Goal: Information Seeking & Learning: Learn about a topic

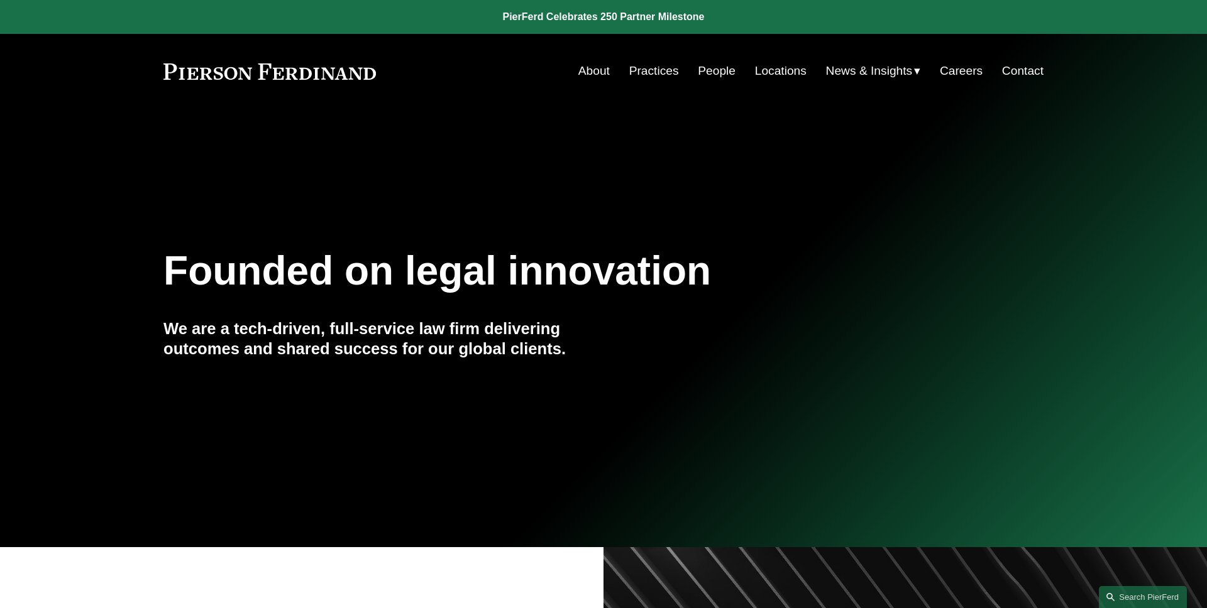
click at [0, 0] on span "News" at bounding box center [0, 0] width 0 height 0
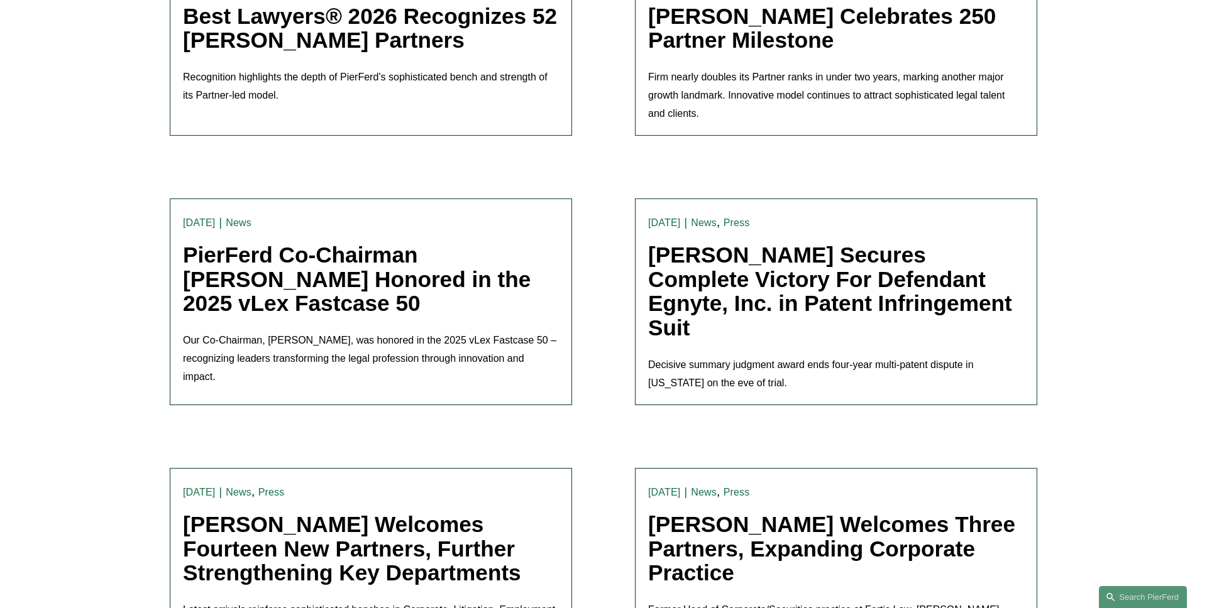
scroll to position [714, 0]
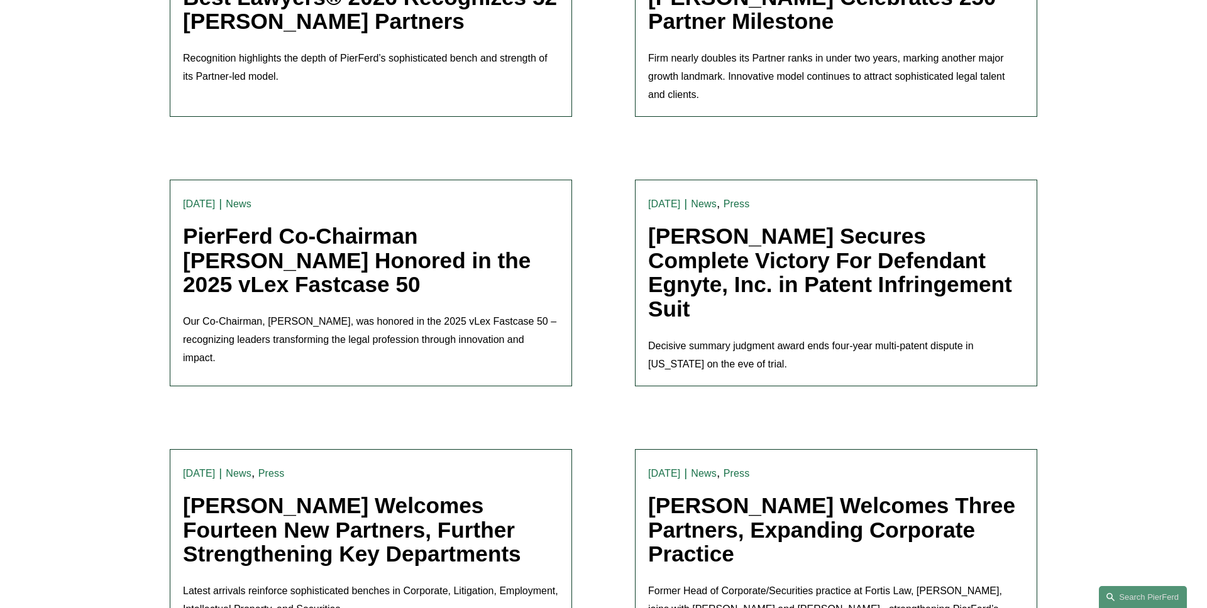
click at [273, 267] on link "PierFerd Co-Chairman Joel Ferdinand Honored in the 2025 vLex Fastcase 50" at bounding box center [357, 260] width 348 height 73
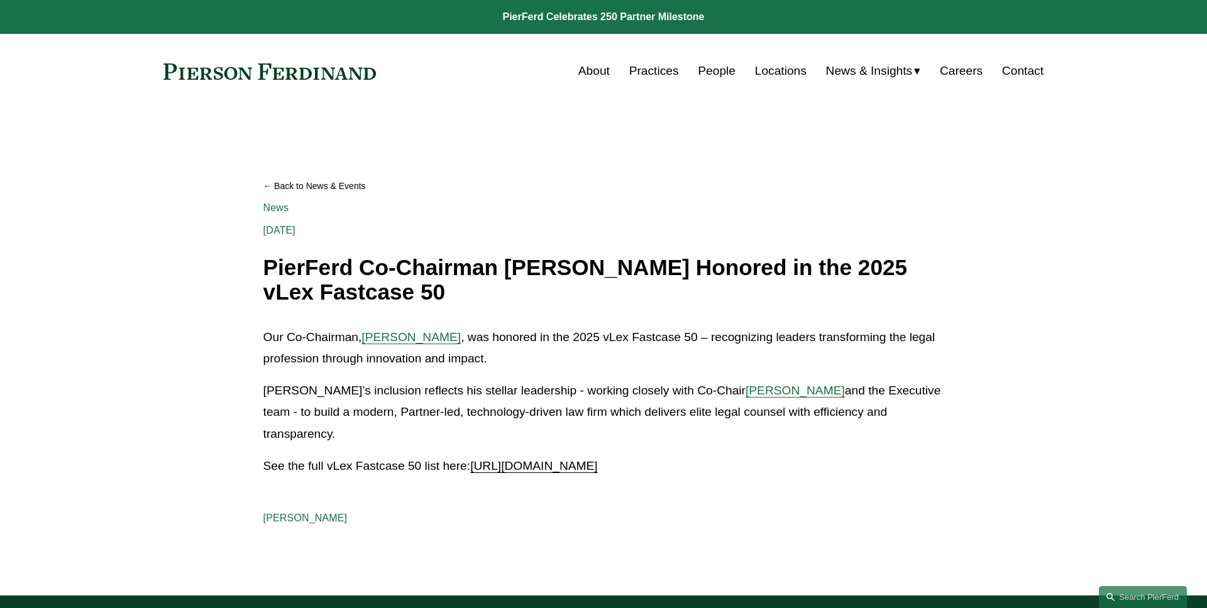
click at [128, 264] on article "Back to News & Events PierFerd Co-Chairman [PERSON_NAME] Honored in the 2025 vL…" at bounding box center [603, 352] width 1207 height 487
click at [320, 192] on link "Back to News & Events" at bounding box center [603, 186] width 681 height 22
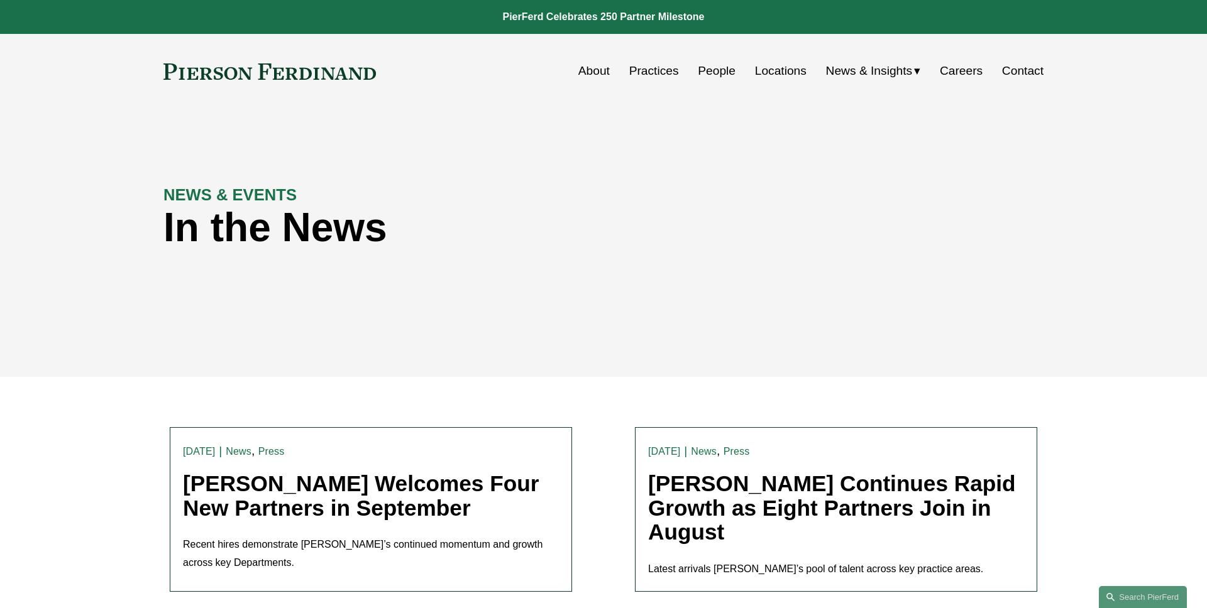
scroll to position [130, 0]
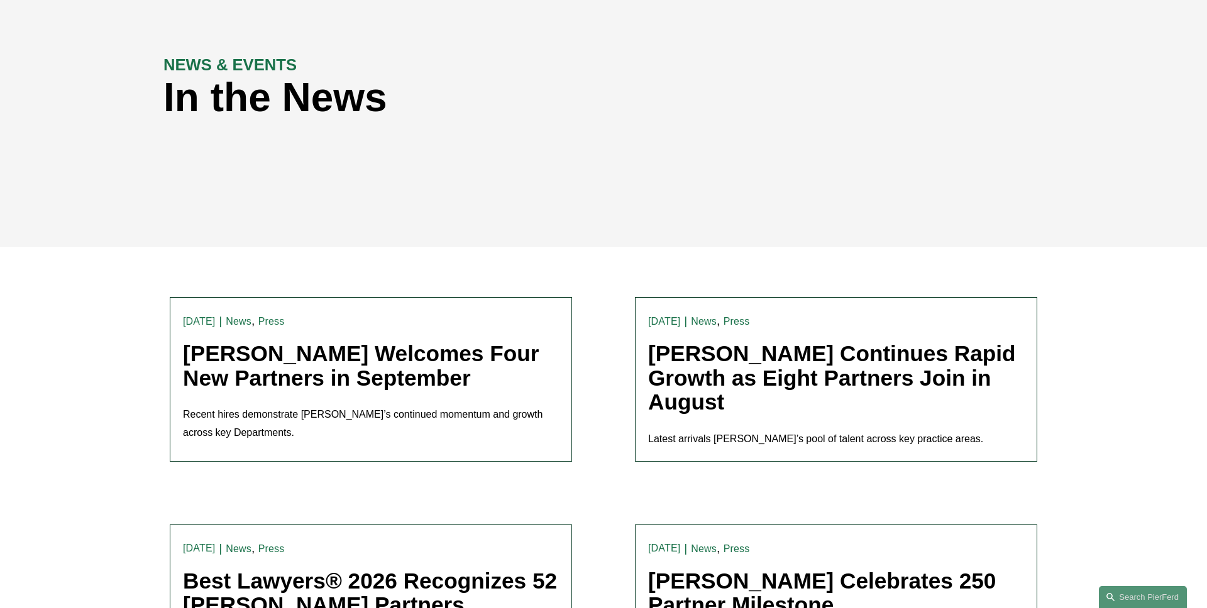
click at [314, 362] on link "[PERSON_NAME] Welcomes Four New Partners in September" at bounding box center [361, 365] width 356 height 49
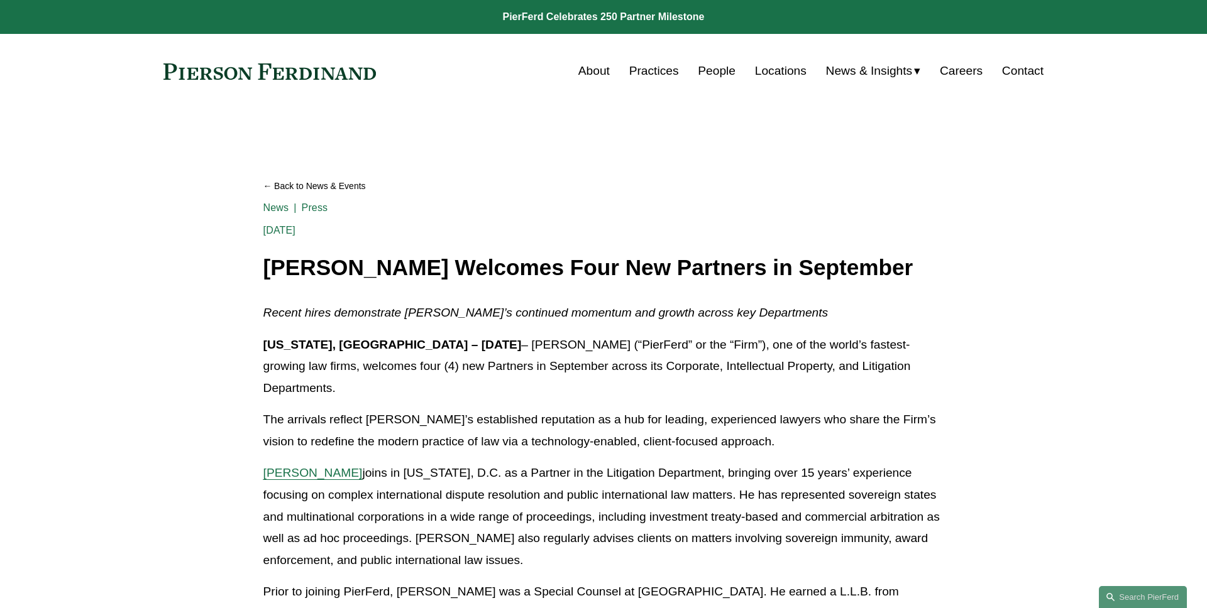
click at [1127, 593] on link "Search this site" at bounding box center [1143, 597] width 88 height 22
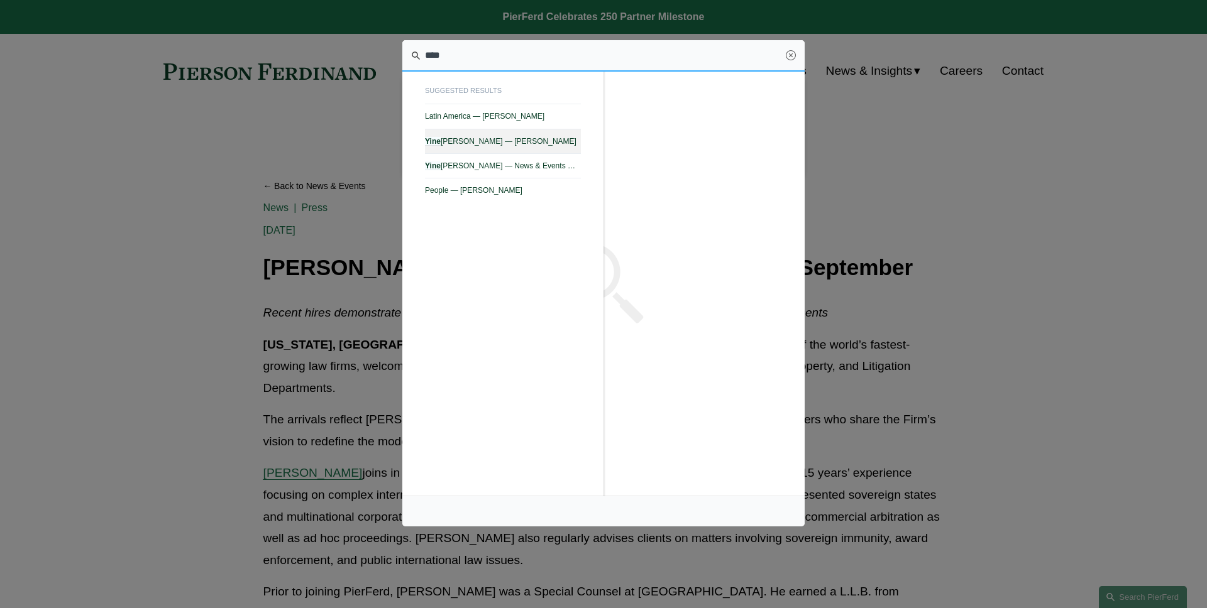
click at [564, 143] on span "Yine Rodríguez Pérez — Pierson Ferdinand LLP" at bounding box center [503, 141] width 156 height 9
type input "****"
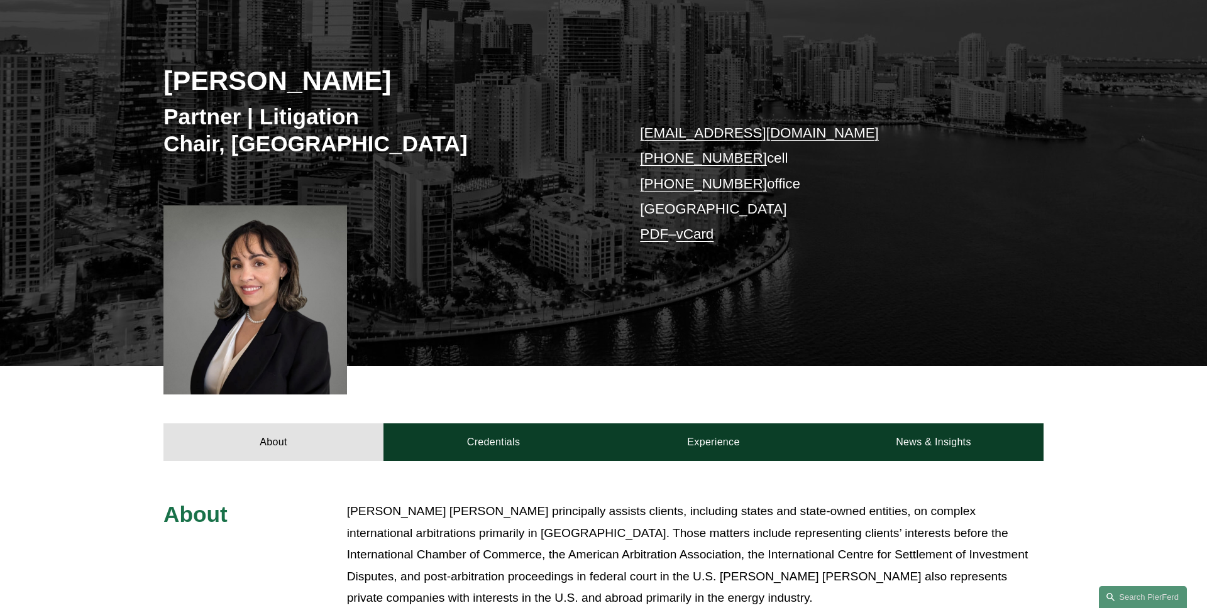
scroll to position [202, 0]
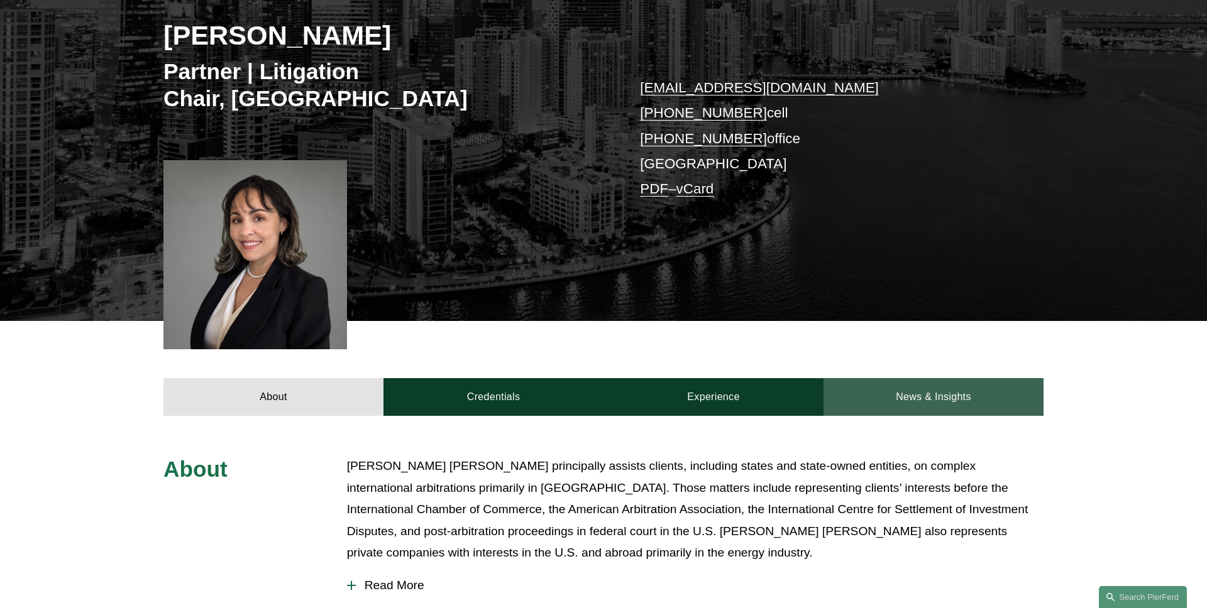
click at [916, 388] on link "News & Insights" at bounding box center [933, 397] width 220 height 38
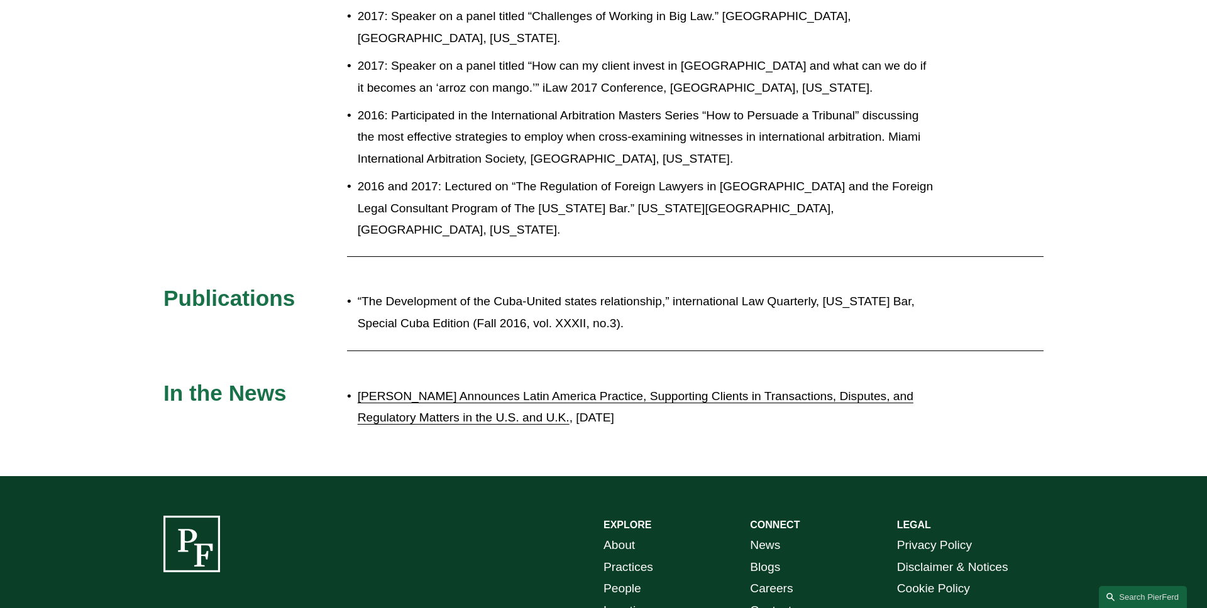
scroll to position [1026, 0]
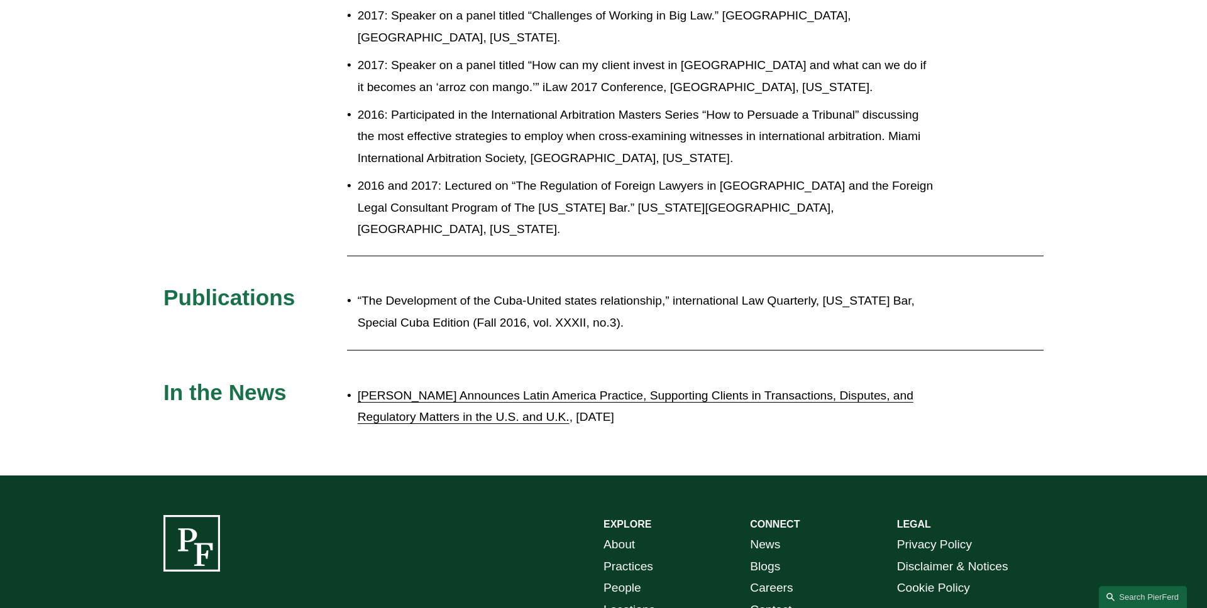
click at [223, 192] on div "Presentations and Teaching Experience 2022: Speaker on a seminar titled “Potent…" at bounding box center [603, 33] width 1207 height 805
